Goal: Find specific page/section: Find specific page/section

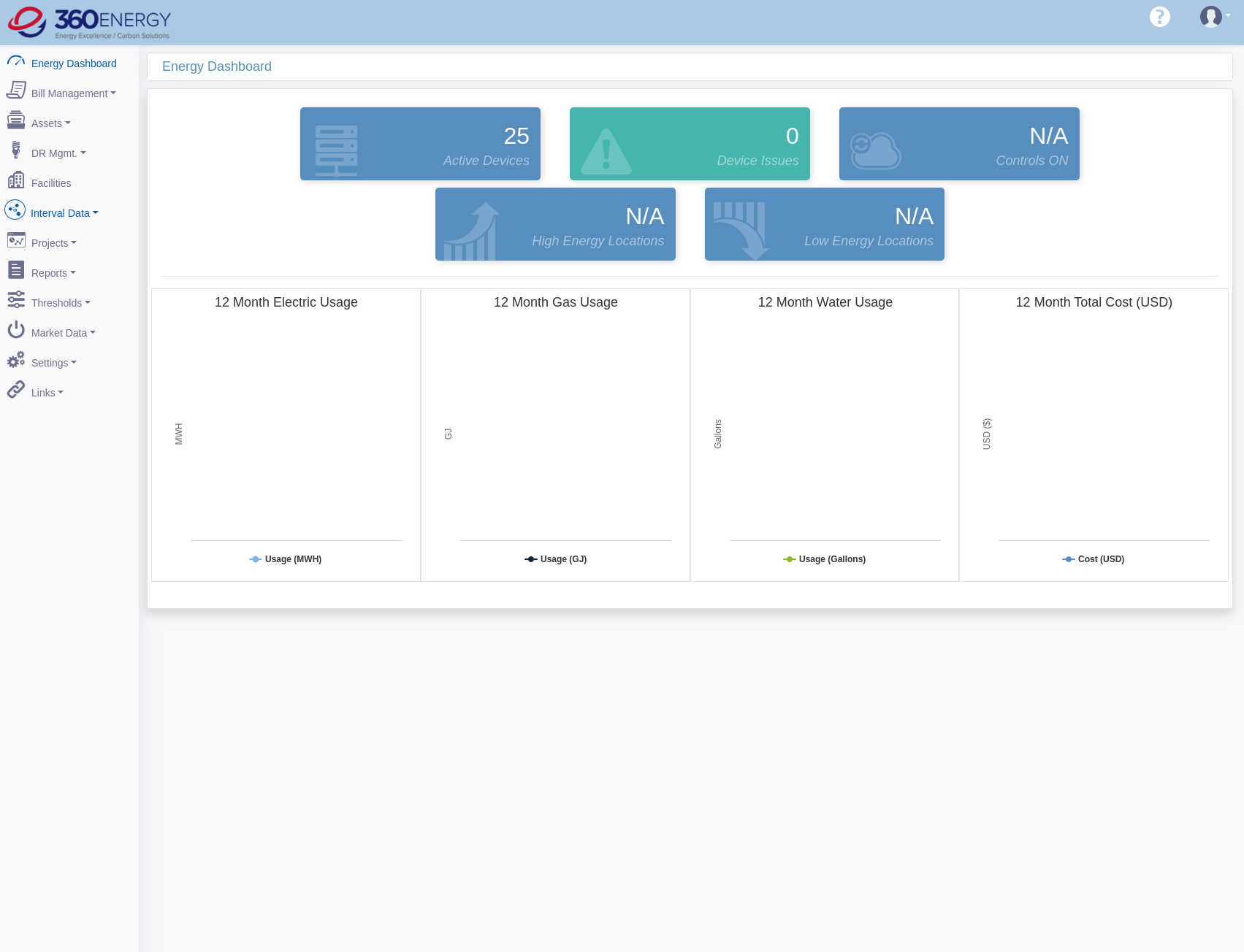
click at [76, 198] on link "Interval Data" at bounding box center [69, 210] width 142 height 31
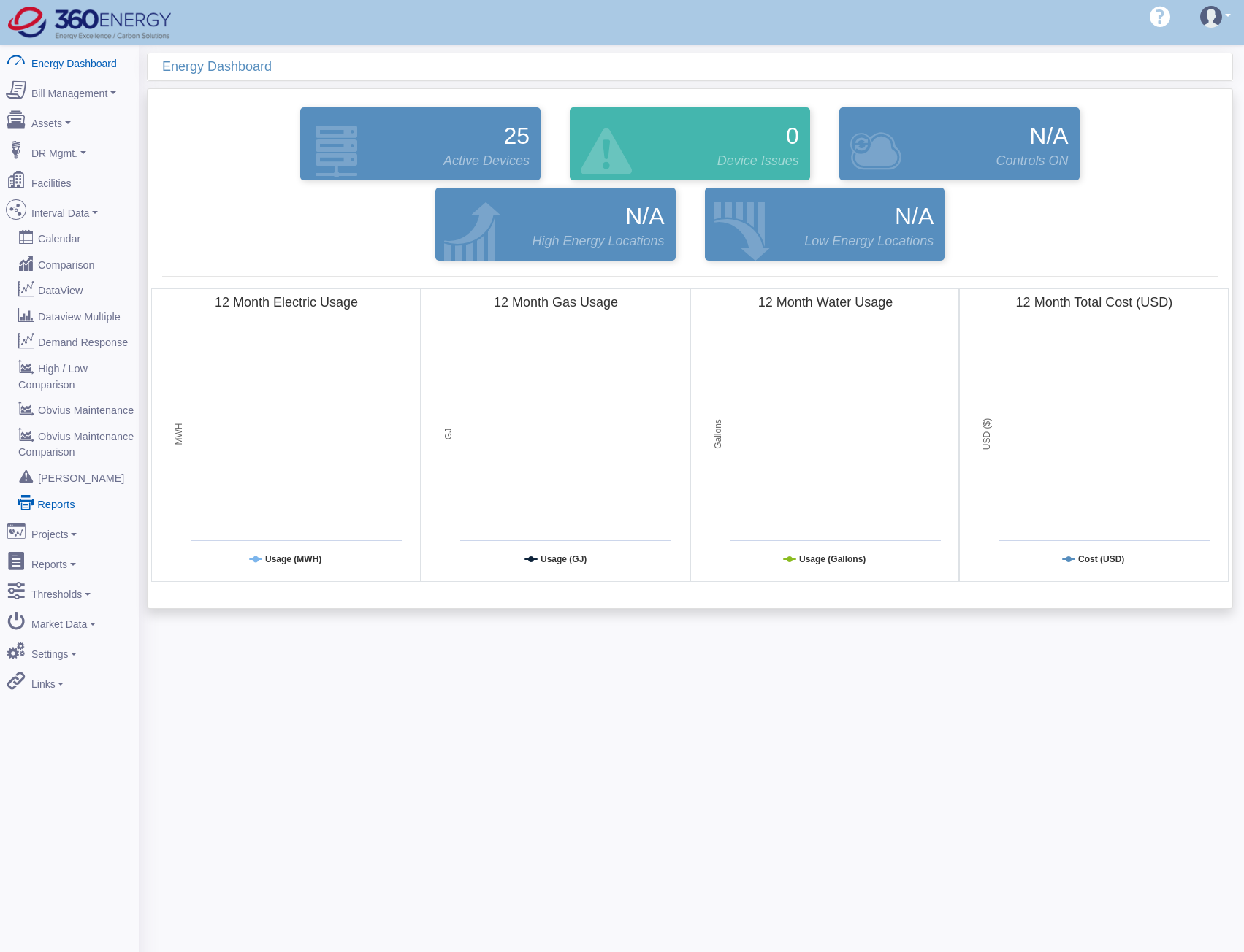
click at [56, 490] on link "Reports" at bounding box center [69, 503] width 142 height 27
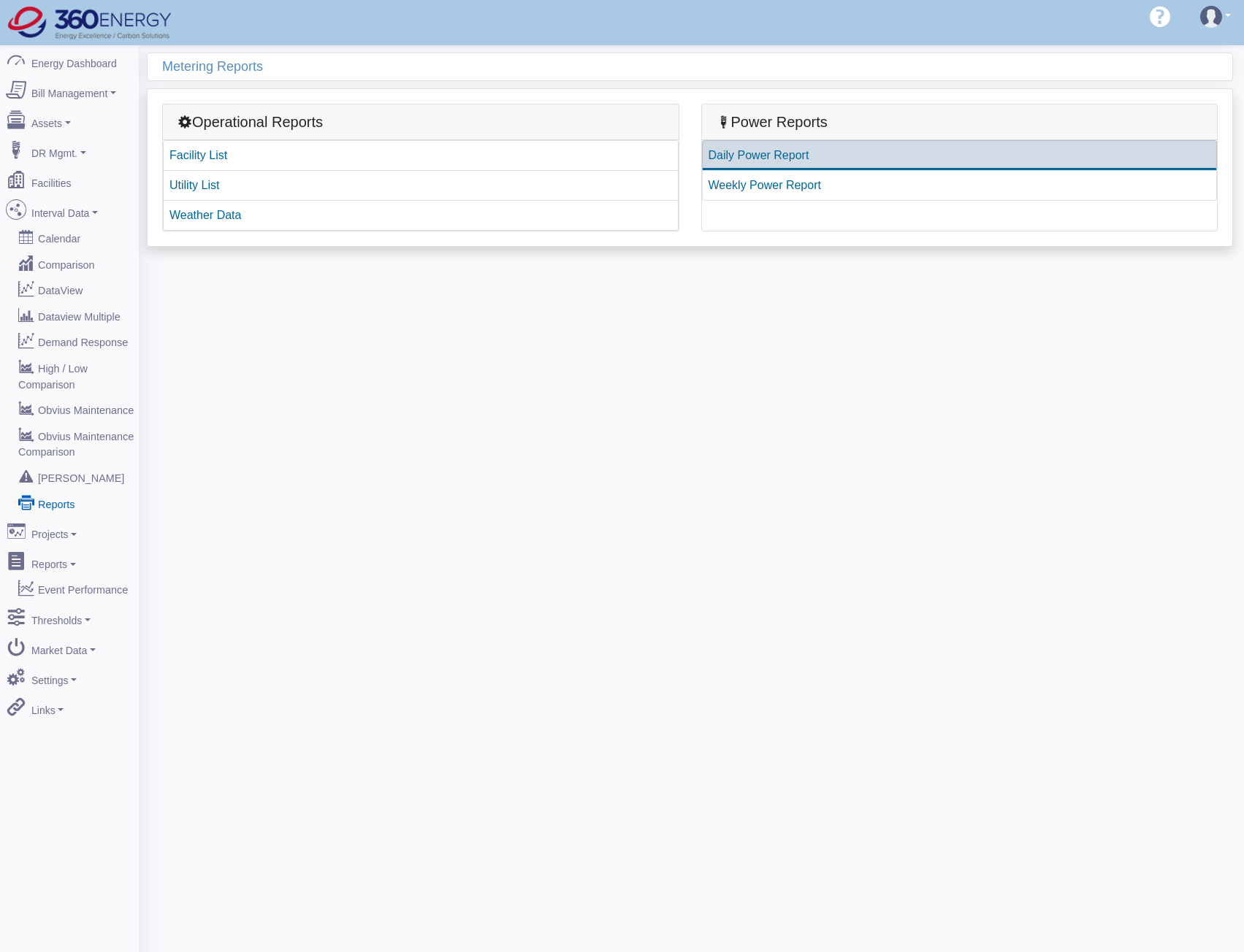
click at [824, 156] on link "Daily Power Report" at bounding box center [959, 155] width 515 height 31
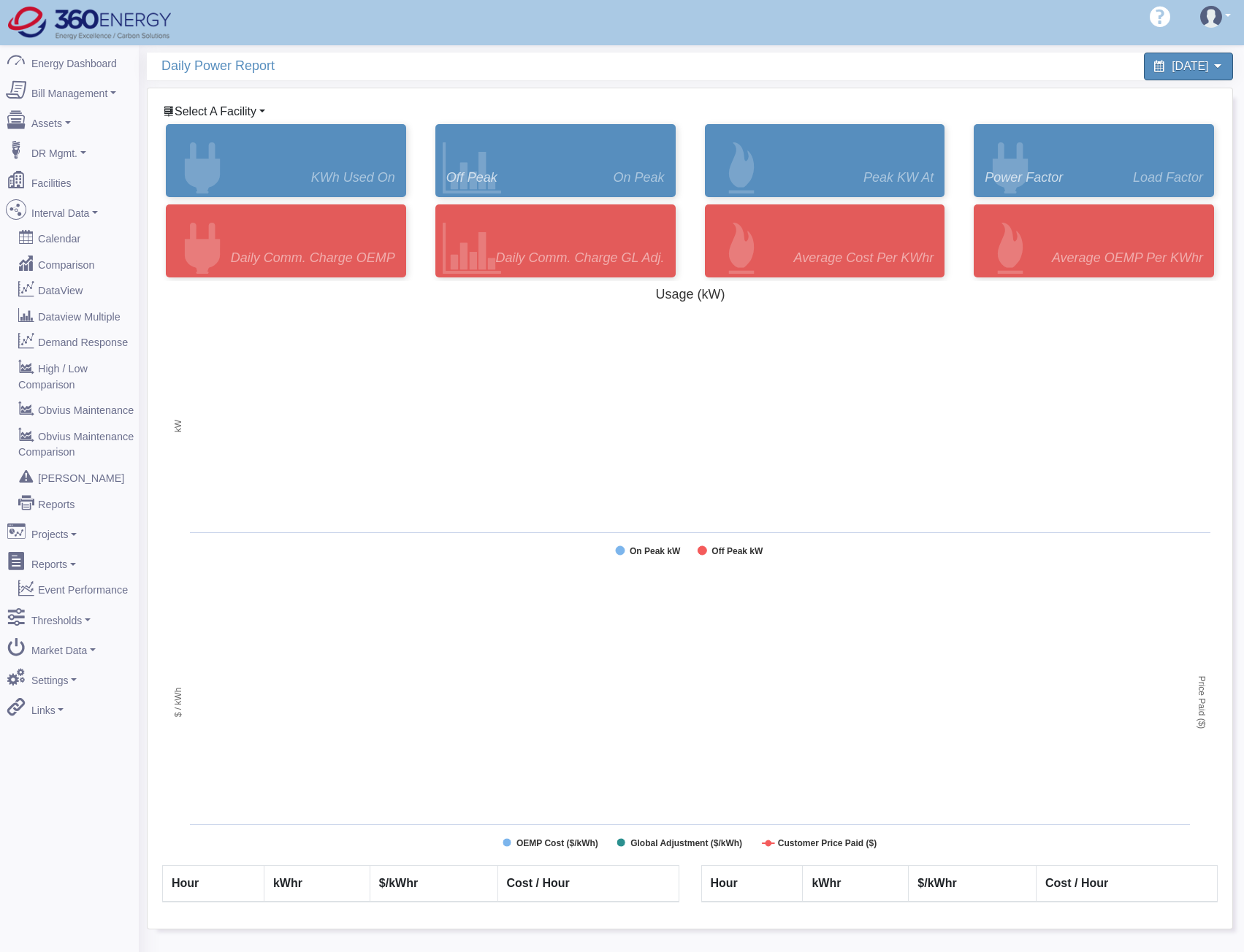
click at [212, 117] on span "Select A Facility" at bounding box center [216, 111] width 82 height 12
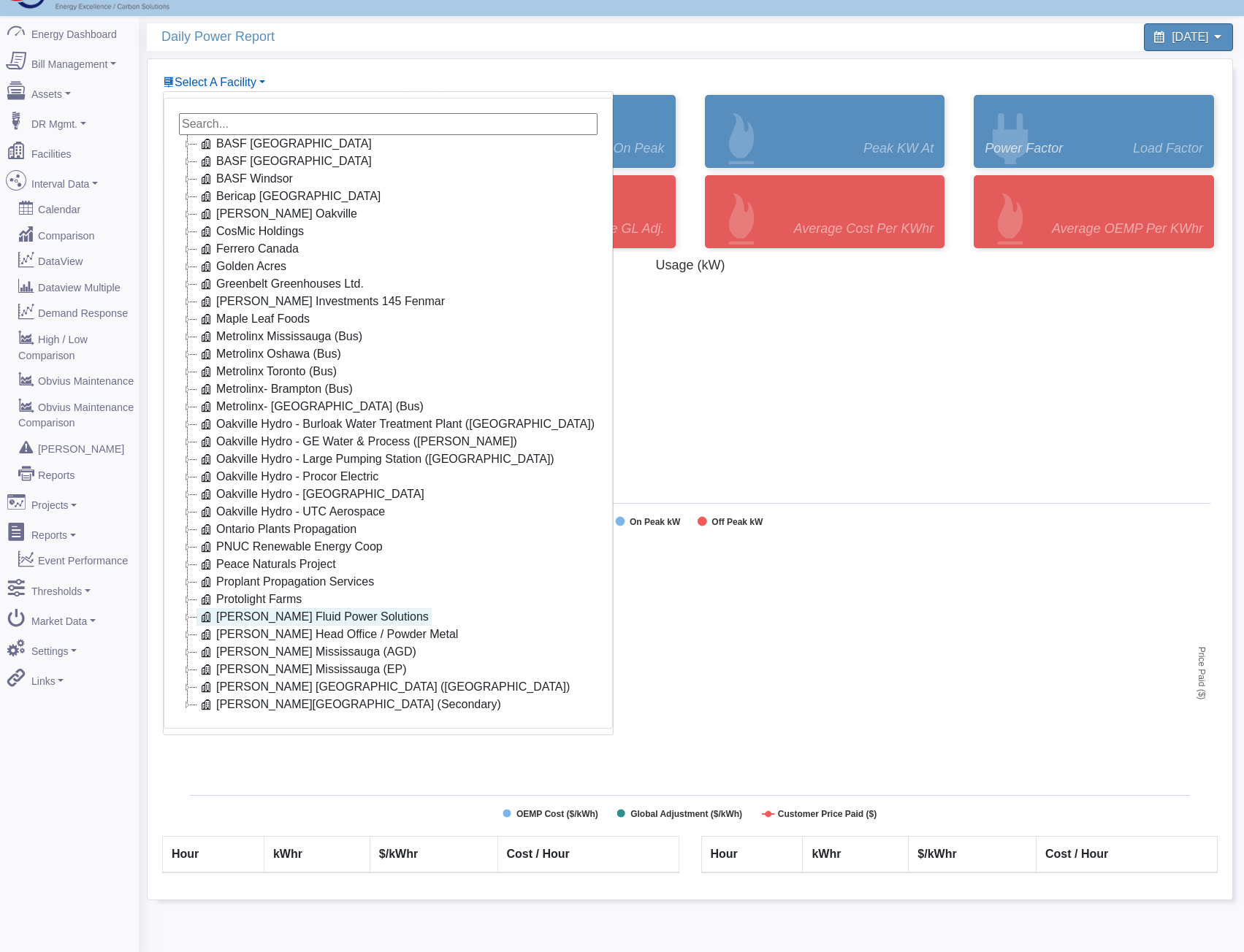
scroll to position [45, 0]
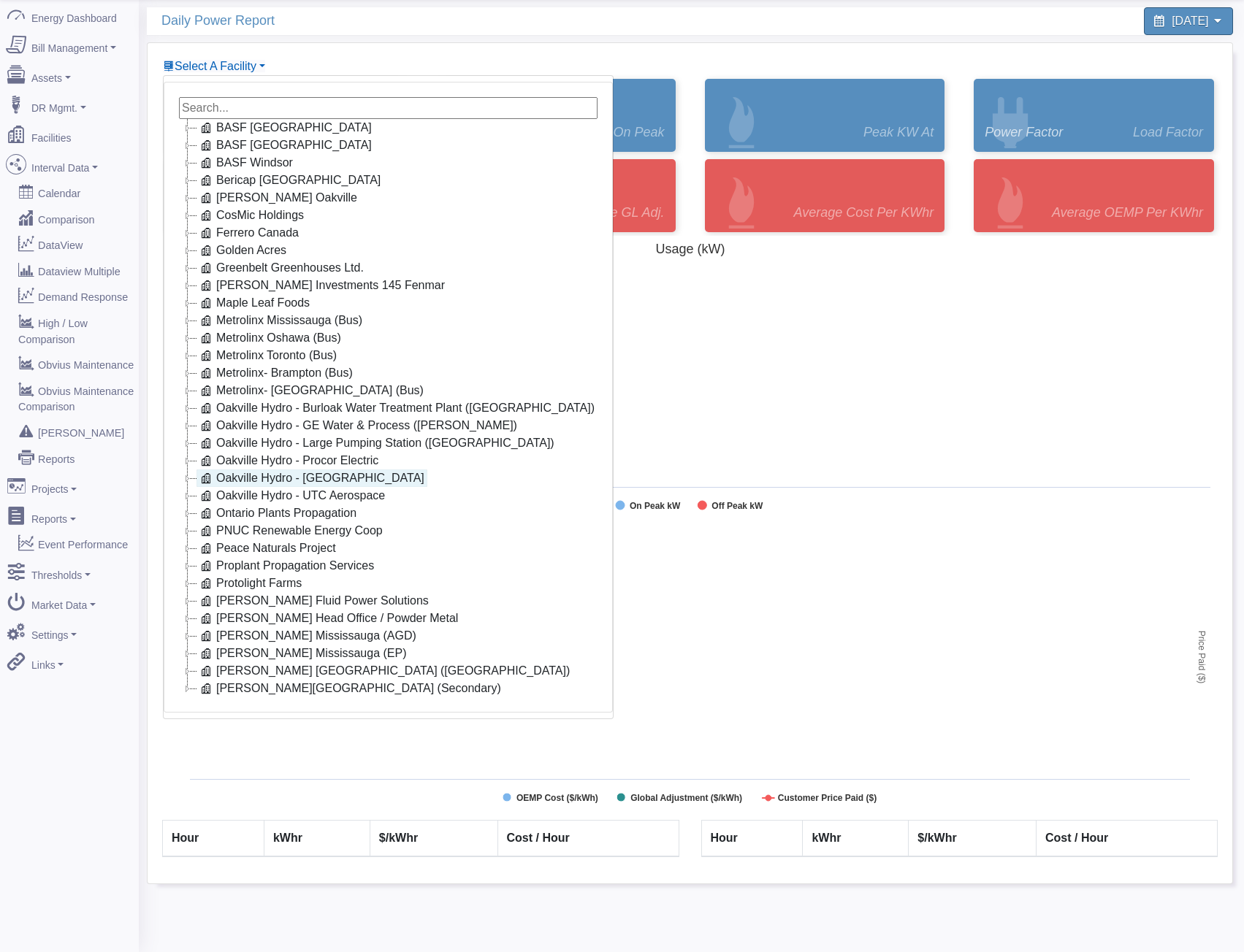
click at [278, 475] on link "Oakville Hydro - Ropak" at bounding box center [311, 478] width 231 height 18
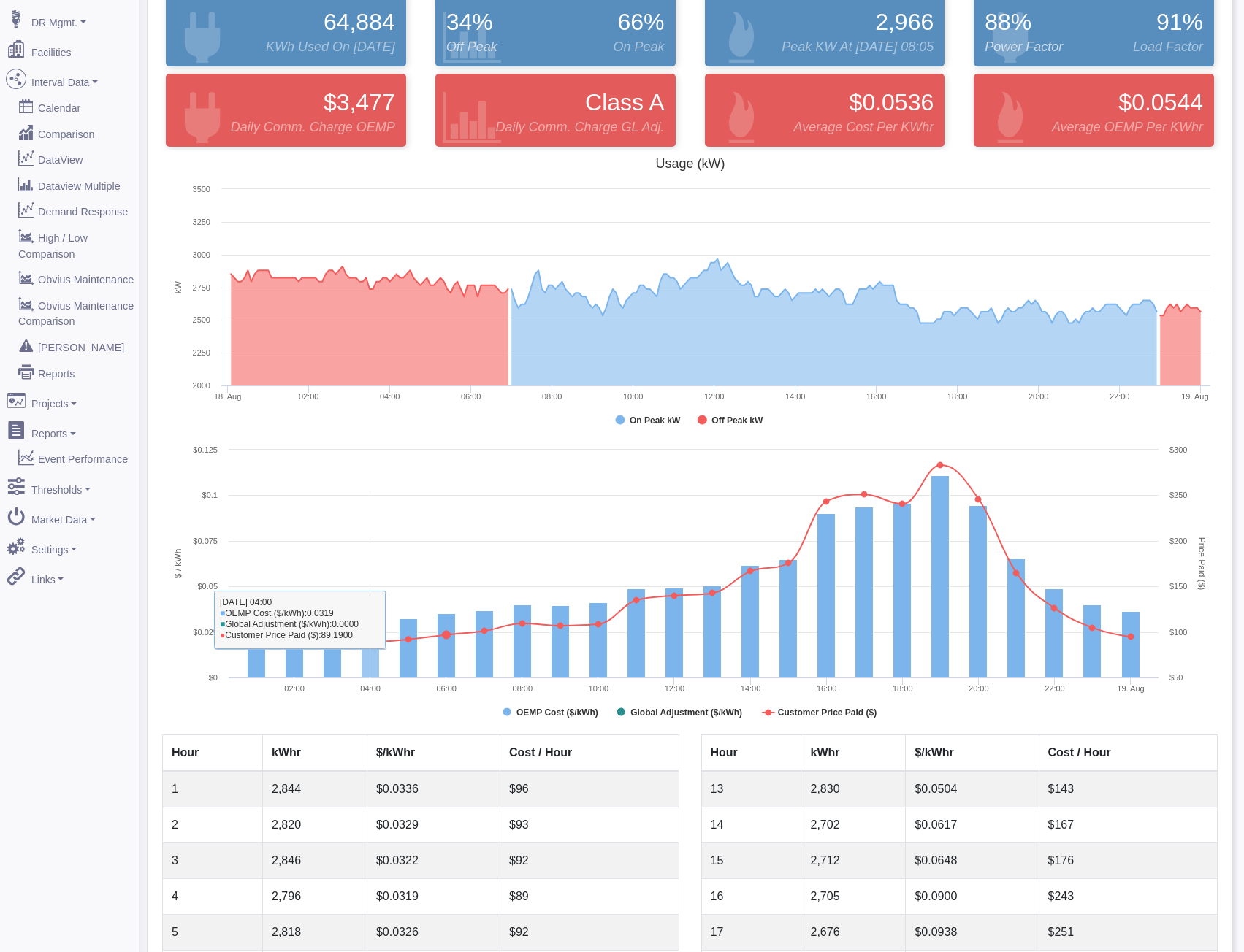
scroll to position [0, 0]
